Goal: Task Accomplishment & Management: Manage account settings

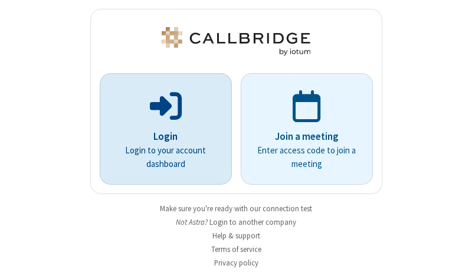
click at [161, 136] on p "Login" at bounding box center [165, 136] width 99 height 15
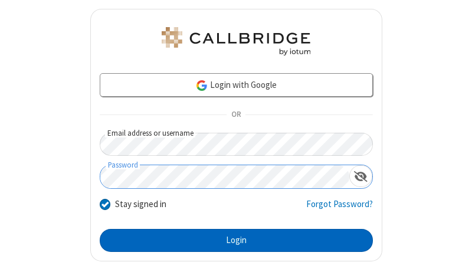
click at [231, 240] on button "Login" at bounding box center [236, 241] width 273 height 24
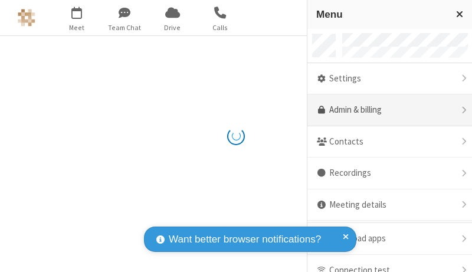
click at [386, 110] on link "Admin & billing" at bounding box center [390, 110] width 165 height 32
